Goal: Task Accomplishment & Management: Complete application form

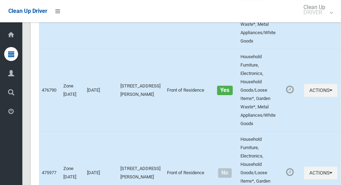
scroll to position [3138, 0]
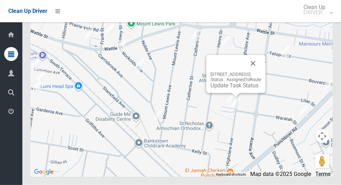
click at [245, 72] on div at bounding box center [228, 63] width 34 height 17
click at [262, 72] on button "Close" at bounding box center [253, 63] width 17 height 17
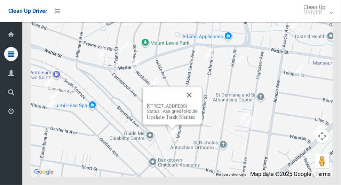
click at [198, 103] on button "Close" at bounding box center [189, 95] width 17 height 17
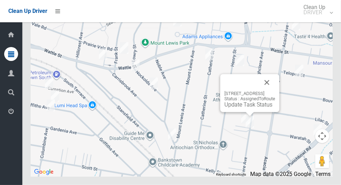
click at [276, 91] on button "Close" at bounding box center [267, 82] width 17 height 17
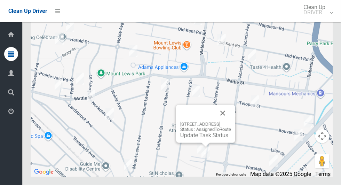
click at [231, 122] on button "Close" at bounding box center [223, 113] width 17 height 17
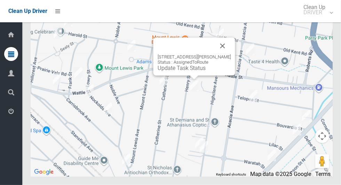
click at [230, 54] on button "Close" at bounding box center [223, 46] width 17 height 17
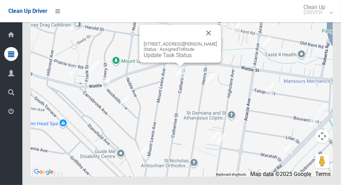
click at [215, 41] on button "Close" at bounding box center [209, 33] width 17 height 17
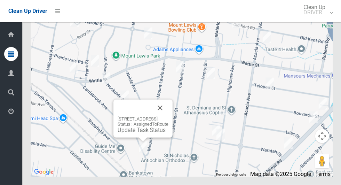
click at [169, 116] on button "Close" at bounding box center [160, 108] width 17 height 17
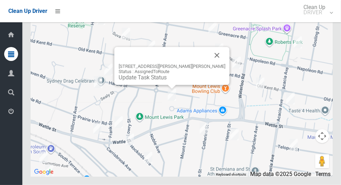
click at [209, 64] on button "Close" at bounding box center [217, 55] width 17 height 17
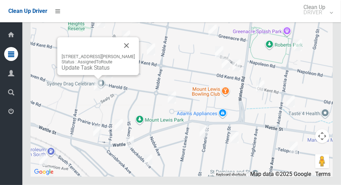
click at [130, 54] on button "Close" at bounding box center [126, 45] width 17 height 17
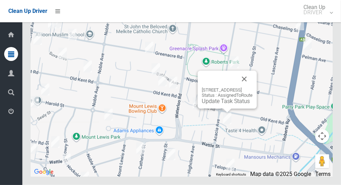
click at [253, 87] on button "Close" at bounding box center [244, 79] width 17 height 17
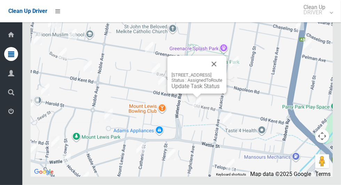
click at [206, 72] on div at bounding box center [189, 64] width 34 height 17
click at [223, 72] on button "Close" at bounding box center [214, 64] width 17 height 17
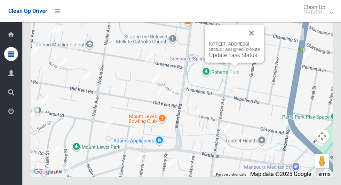
click at [260, 41] on button "Close" at bounding box center [252, 33] width 17 height 17
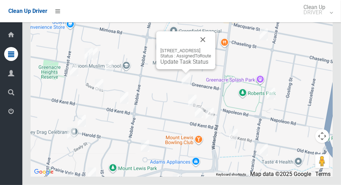
click at [212, 48] on button "Close" at bounding box center [203, 39] width 17 height 17
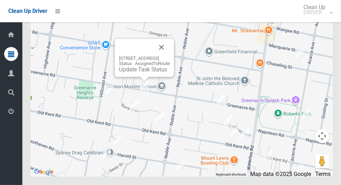
click at [170, 56] on button "Close" at bounding box center [161, 47] width 17 height 17
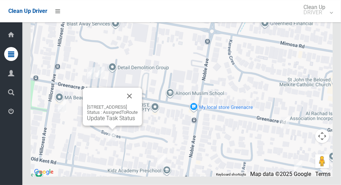
click at [138, 105] on button "Close" at bounding box center [129, 96] width 17 height 17
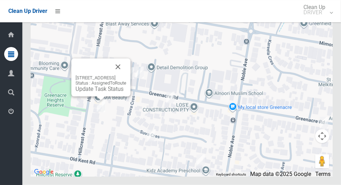
click at [126, 75] on button "Close" at bounding box center [118, 67] width 17 height 17
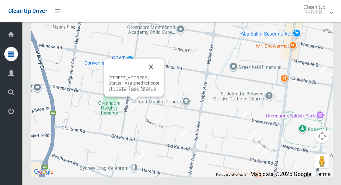
click at [160, 75] on button "Close" at bounding box center [151, 67] width 17 height 17
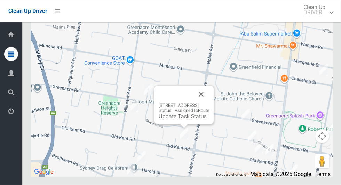
click at [210, 103] on button "Close" at bounding box center [201, 94] width 17 height 17
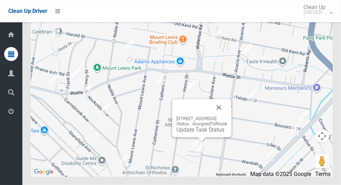
click at [195, 133] on link "Update Task Status" at bounding box center [201, 129] width 48 height 7
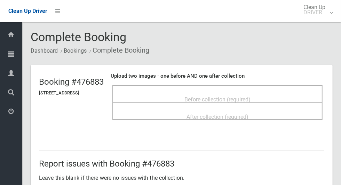
click at [239, 99] on span "Before collection (required)" at bounding box center [218, 99] width 66 height 7
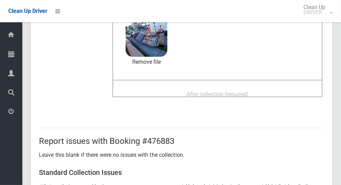
scroll to position [85, 0]
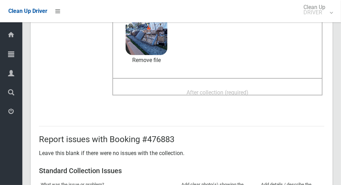
click at [249, 93] on span "After collection (required)" at bounding box center [218, 92] width 62 height 7
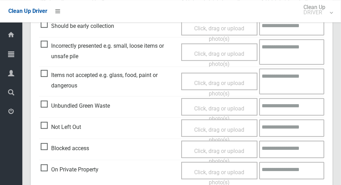
scroll to position [327, 0]
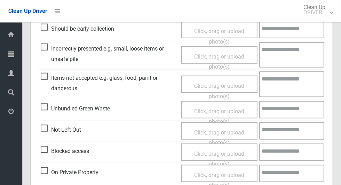
click at [42, 75] on span "Items not accepted e.g. glass, food, paint or dangerous" at bounding box center [109, 82] width 137 height 21
click at [224, 86] on span "Click, drag or upload photo(s)" at bounding box center [219, 90] width 50 height 17
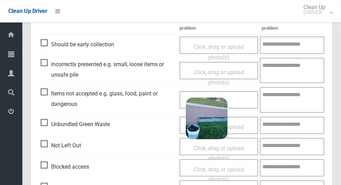
scroll to position [310, 0]
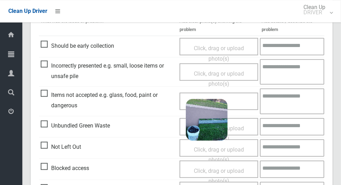
click at [296, 101] on textarea at bounding box center [292, 100] width 64 height 25
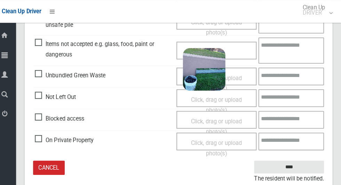
scroll to position [361, 0]
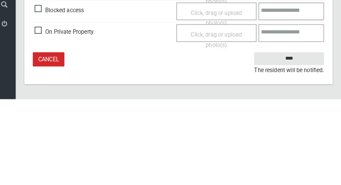
type textarea "**********"
click at [318, 152] on input "****" at bounding box center [290, 145] width 69 height 13
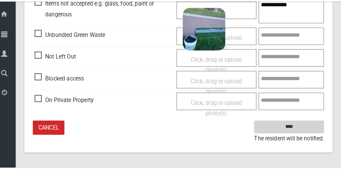
scroll to position [360, 0]
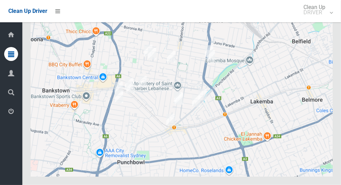
scroll to position [3138, 0]
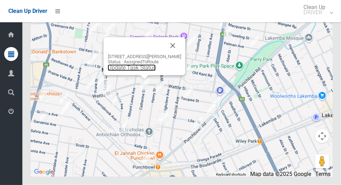
click at [133, 71] on link "Update Task Status" at bounding box center [132, 67] width 48 height 7
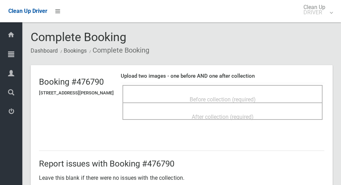
click at [250, 96] on span "Before collection (required)" at bounding box center [223, 99] width 66 height 7
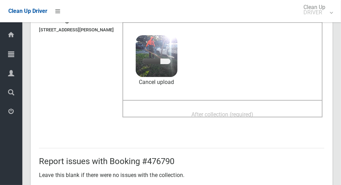
scroll to position [60, 0]
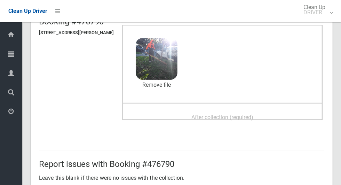
click at [237, 118] on span "After collection (required)" at bounding box center [223, 117] width 62 height 7
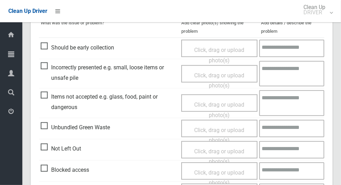
scroll to position [570, 0]
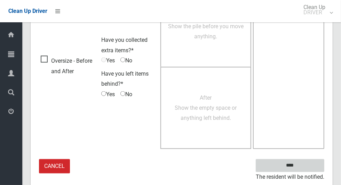
click at [310, 167] on input "****" at bounding box center [290, 165] width 69 height 13
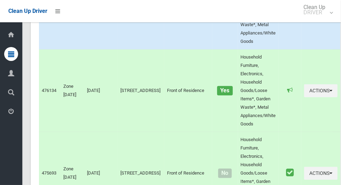
scroll to position [3138, 0]
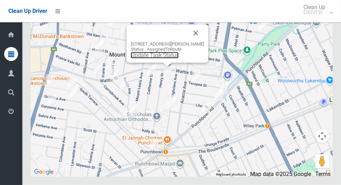
click at [163, 59] on link "Update Task Status" at bounding box center [155, 55] width 48 height 7
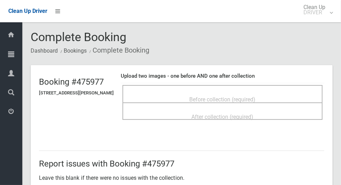
scroll to position [14, 0]
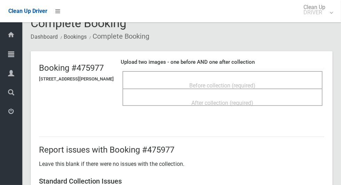
click at [272, 86] on div "Before collection (required)" at bounding box center [222, 85] width 185 height 13
click at [268, 79] on div "Before collection (required)" at bounding box center [222, 85] width 185 height 13
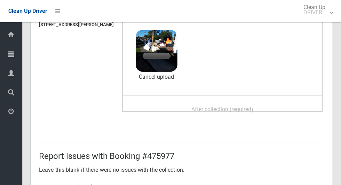
scroll to position [73, 0]
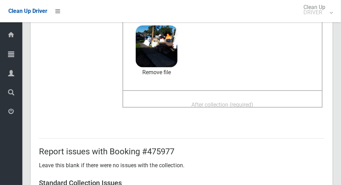
click at [254, 107] on span "After collection (required)" at bounding box center [223, 104] width 62 height 7
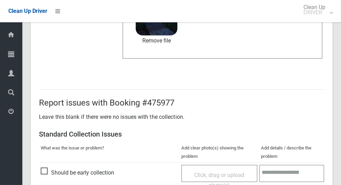
scroll to position [570, 0]
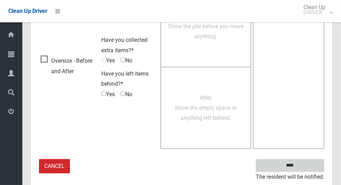
click at [305, 166] on input "****" at bounding box center [290, 165] width 69 height 13
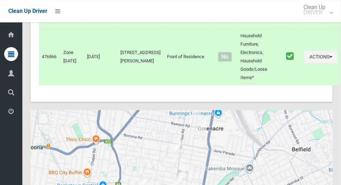
scroll to position [3138, 0]
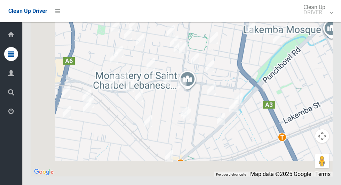
click at [128, 161] on div at bounding box center [182, 89] width 302 height 174
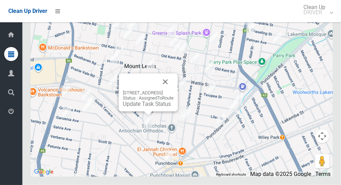
click at [144, 107] on link "Update Task Status" at bounding box center [147, 104] width 48 height 7
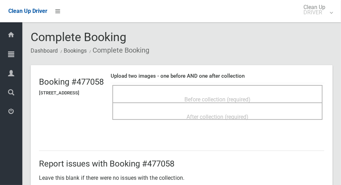
click at [251, 96] on span "Before collection (required)" at bounding box center [218, 99] width 66 height 7
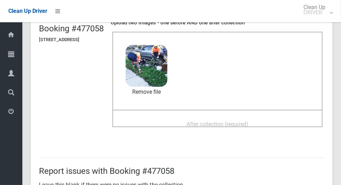
scroll to position [52, 0]
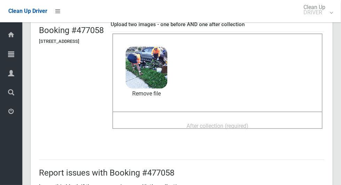
click at [249, 126] on span "After collection (required)" at bounding box center [218, 126] width 62 height 7
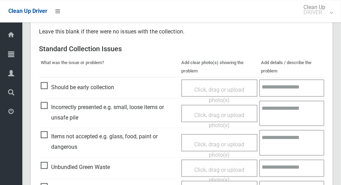
scroll to position [570, 0]
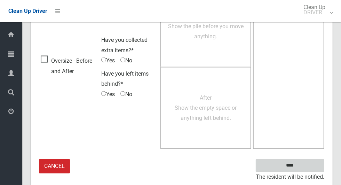
click at [310, 167] on input "****" at bounding box center [290, 165] width 69 height 13
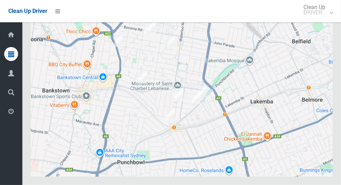
scroll to position [3138, 0]
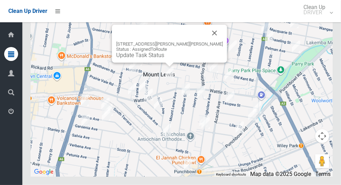
click at [161, 59] on link "Update Task Status" at bounding box center [140, 55] width 48 height 7
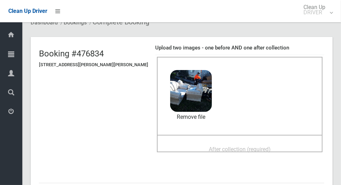
scroll to position [48, 0]
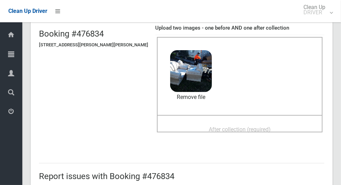
click at [256, 132] on span "After collection (required)" at bounding box center [240, 129] width 62 height 7
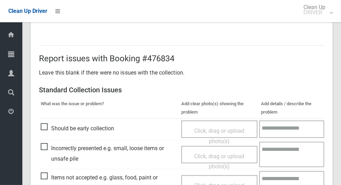
scroll to position [224, 0]
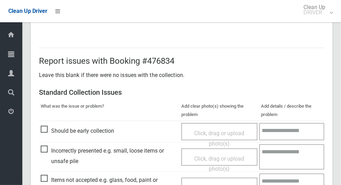
click at [46, 178] on span "Items not accepted e.g. glass, food, paint or dangerous" at bounding box center [109, 185] width 137 height 21
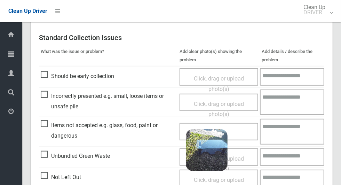
scroll to position [277, 0]
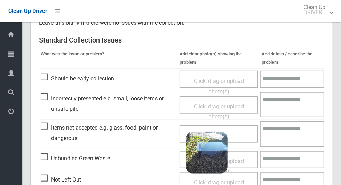
click at [291, 132] on textarea at bounding box center [292, 133] width 64 height 25
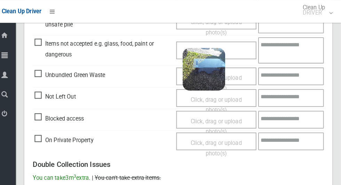
scroll to position [361, 0]
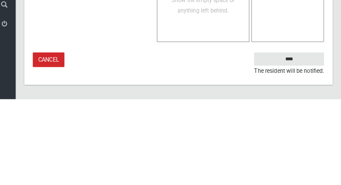
type textarea "*****"
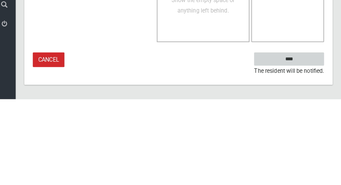
click at [309, 145] on input "****" at bounding box center [290, 145] width 69 height 13
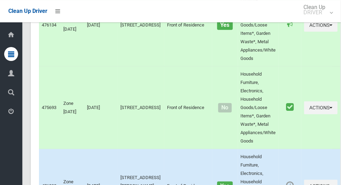
scroll to position [1715, 0]
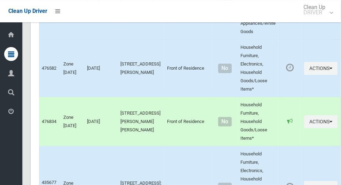
click at [314, 9] on button "Actions" at bounding box center [321, 2] width 33 height 13
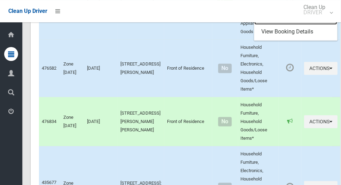
click at [290, 25] on link "Complete Booking" at bounding box center [296, 18] width 83 height 14
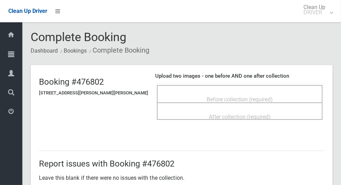
click at [207, 97] on span "Before collection (required)" at bounding box center [240, 99] width 66 height 7
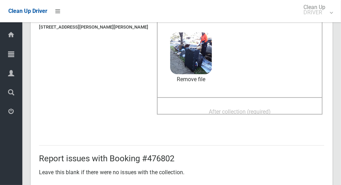
scroll to position [64, 0]
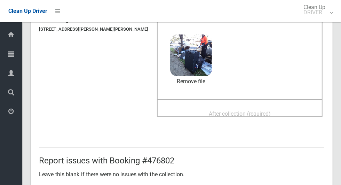
click at [251, 117] on span "After collection (required)" at bounding box center [240, 113] width 62 height 7
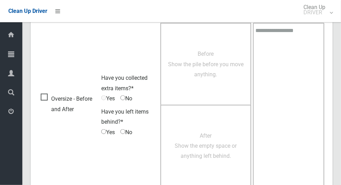
scroll to position [570, 0]
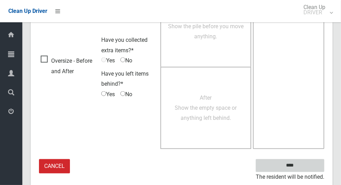
click at [302, 170] on input "****" at bounding box center [290, 165] width 69 height 13
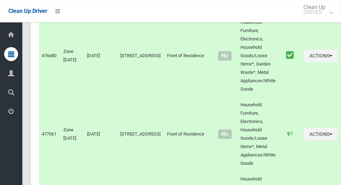
scroll to position [3138, 0]
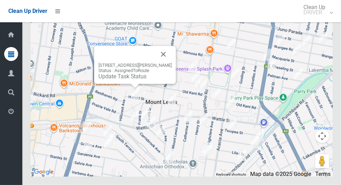
click at [130, 80] on link "Update Task Status" at bounding box center [123, 76] width 48 height 7
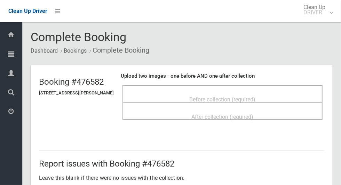
click at [245, 99] on span "Before collection (required)" at bounding box center [223, 99] width 66 height 7
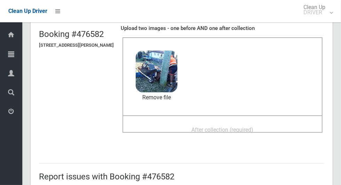
scroll to position [47, 0]
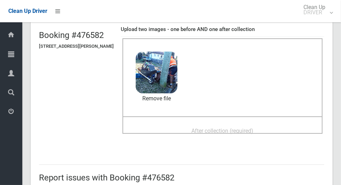
click at [254, 130] on span "After collection (required)" at bounding box center [223, 131] width 62 height 7
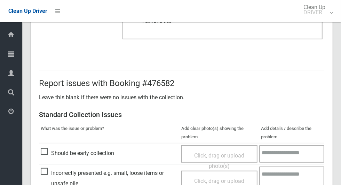
scroll to position [570, 0]
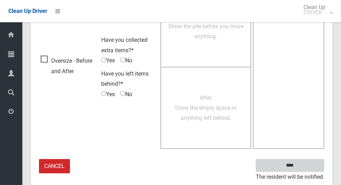
click at [310, 165] on input "****" at bounding box center [290, 165] width 69 height 13
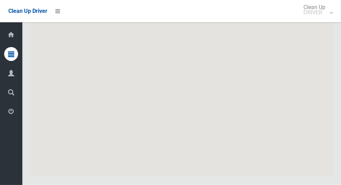
scroll to position [3138, 0]
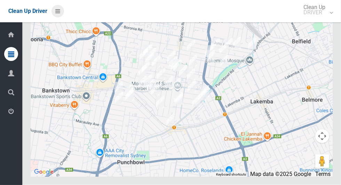
click at [60, 8] on icon at bounding box center [57, 11] width 5 height 12
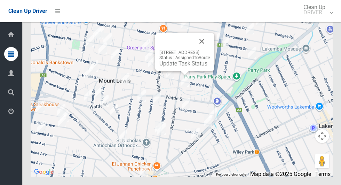
click at [176, 67] on link "Update Task Status" at bounding box center [184, 63] width 48 height 7
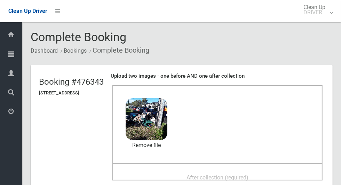
scroll to position [39, 0]
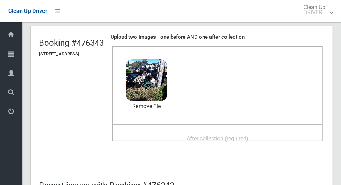
click at [270, 138] on div "After collection (required)" at bounding box center [217, 138] width 195 height 13
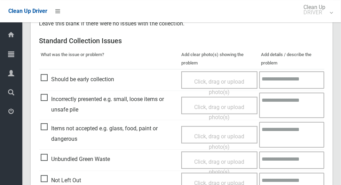
scroll to position [360, 0]
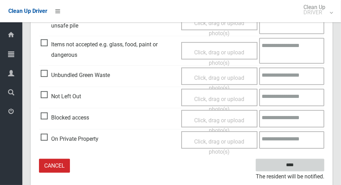
click at [305, 167] on input "****" at bounding box center [290, 165] width 69 height 13
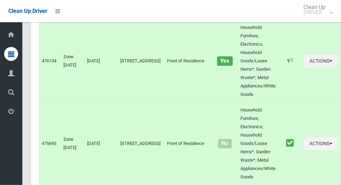
scroll to position [3138, 0]
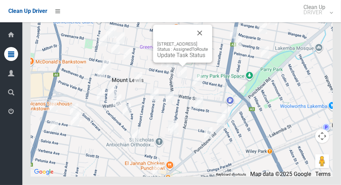
click at [179, 59] on link "Update Task Status" at bounding box center [181, 55] width 48 height 7
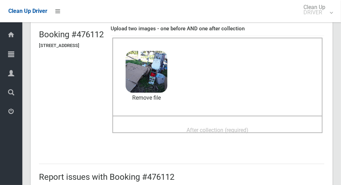
scroll to position [49, 0]
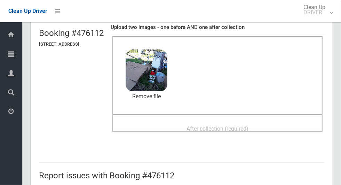
click at [249, 130] on span "After collection (required)" at bounding box center [218, 128] width 62 height 7
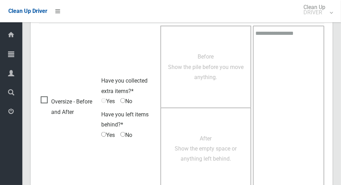
scroll to position [570, 0]
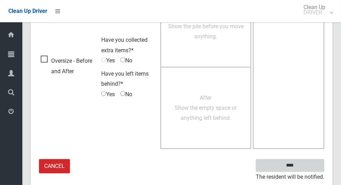
click at [306, 165] on input "****" at bounding box center [290, 165] width 69 height 13
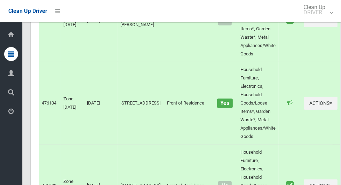
scroll to position [3138, 0]
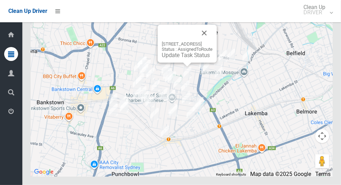
click at [179, 59] on link "Update Task Status" at bounding box center [186, 55] width 48 height 7
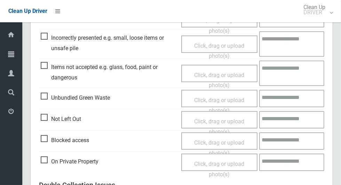
scroll to position [215, 0]
click at [48, 166] on span "On Private Property" at bounding box center [70, 162] width 58 height 10
click at [233, 166] on span "Click, drag or upload photo(s)" at bounding box center [219, 169] width 50 height 17
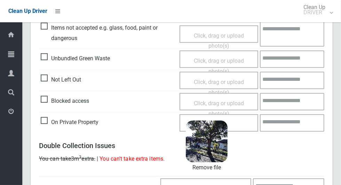
scroll to position [449, 0]
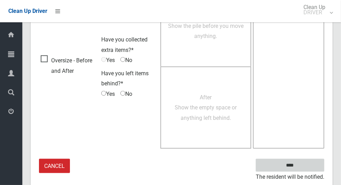
click at [309, 165] on input "****" at bounding box center [290, 165] width 69 height 13
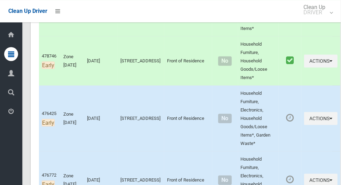
scroll to position [444, 0]
click at [320, 124] on button "Actions" at bounding box center [321, 118] width 33 height 13
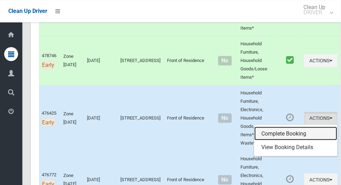
click at [290, 138] on link "Complete Booking" at bounding box center [296, 133] width 83 height 14
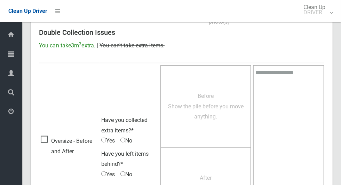
scroll to position [368, 0]
click at [49, 138] on span "Oversize - Before and After" at bounding box center [69, 146] width 57 height 21
click at [109, 138] on span "Yes" at bounding box center [108, 141] width 14 height 10
click at [210, 112] on span "Before Show the pile before you move anything." at bounding box center [206, 106] width 76 height 27
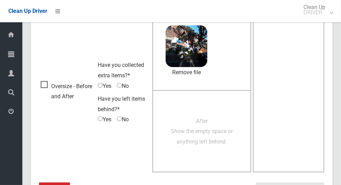
scroll to position [421, 0]
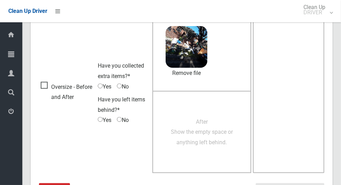
click at [201, 146] on div "After Show the empty space or anything left behind." at bounding box center [202, 132] width 84 height 31
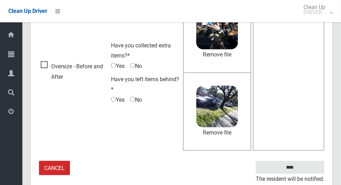
scroll to position [441, 0]
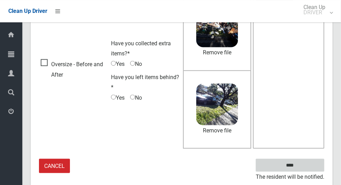
click at [306, 167] on input "****" at bounding box center [290, 165] width 69 height 13
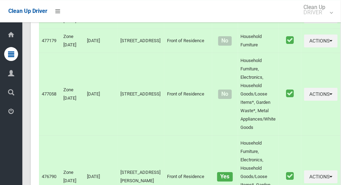
scroll to position [3138, 0]
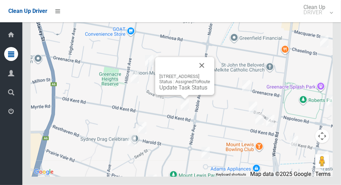
click at [210, 74] on button "Close" at bounding box center [202, 65] width 17 height 17
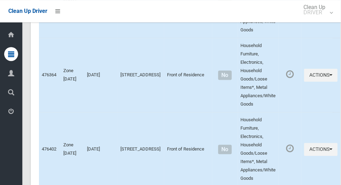
scroll to position [2047, 0]
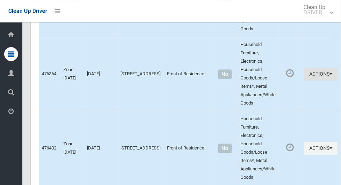
click at [330, 76] on icon "button" at bounding box center [331, 73] width 3 height 5
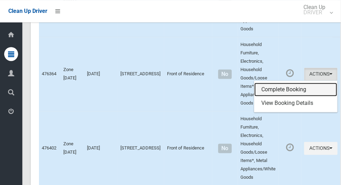
click at [290, 97] on link "Complete Booking" at bounding box center [296, 90] width 83 height 14
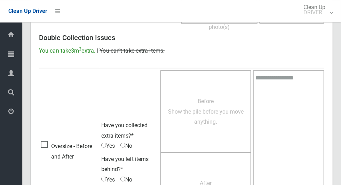
scroll to position [360, 0]
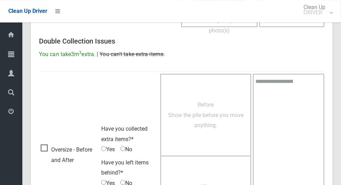
click at [31, 144] on div "Report issues with Booking #476364 Leave this blank if there were no issues wit…" at bounding box center [182, 26] width 302 height 505
click at [49, 149] on span "Oversize - Before and After" at bounding box center [69, 154] width 57 height 21
click at [211, 110] on span "Before Show the pile before you move anything." at bounding box center [206, 114] width 76 height 27
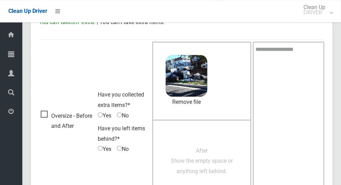
scroll to position [423, 0]
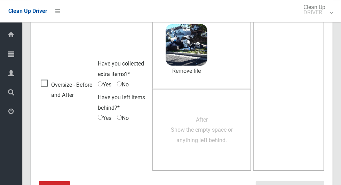
click at [214, 130] on span "After Show the empty space or anything left behind." at bounding box center [202, 129] width 62 height 27
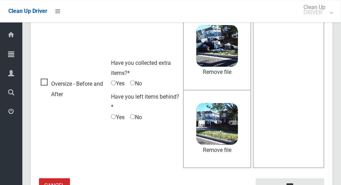
scroll to position [441, 0]
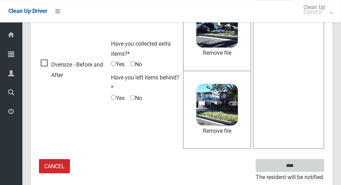
click at [302, 169] on input "****" at bounding box center [290, 165] width 69 height 13
